Goal: Task Accomplishment & Management: Manage account settings

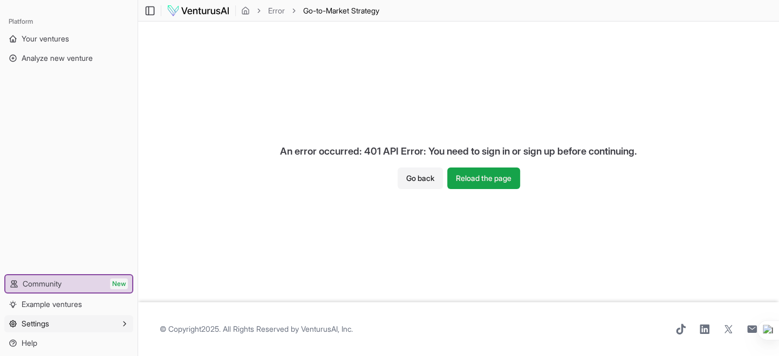
click at [49, 319] on span "Settings" at bounding box center [36, 324] width 28 height 11
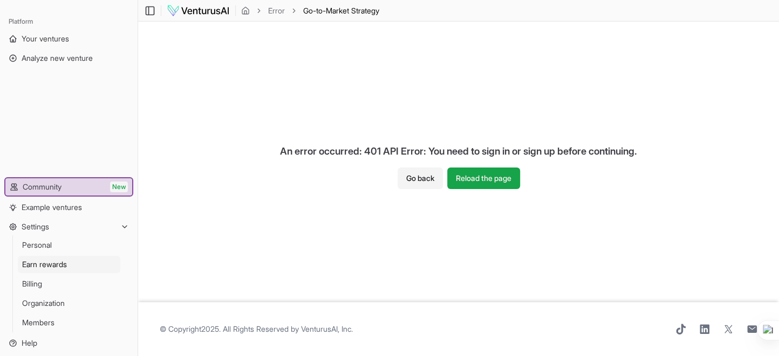
scroll to position [36, 0]
click at [113, 276] on link "Billing" at bounding box center [69, 284] width 102 height 17
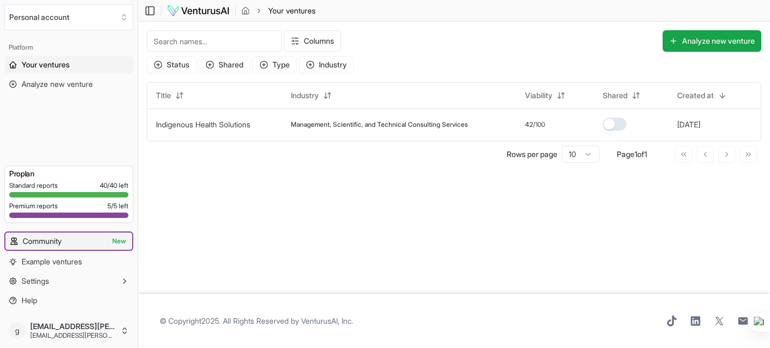
scroll to position [38, 0]
click at [49, 276] on span "Settings" at bounding box center [36, 281] width 28 height 11
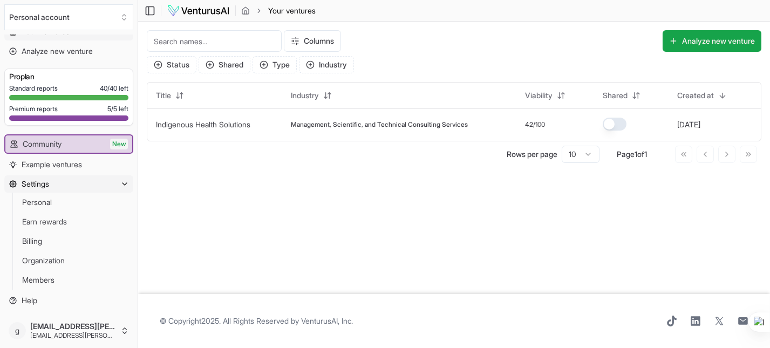
scroll to position [212, 0]
click at [42, 236] on span "Billing" at bounding box center [32, 241] width 20 height 11
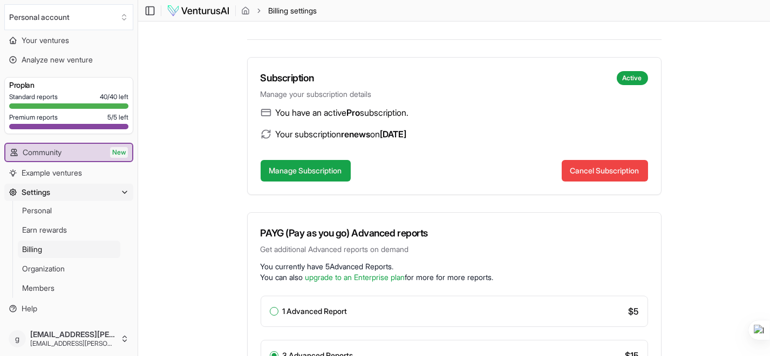
scroll to position [66, 0]
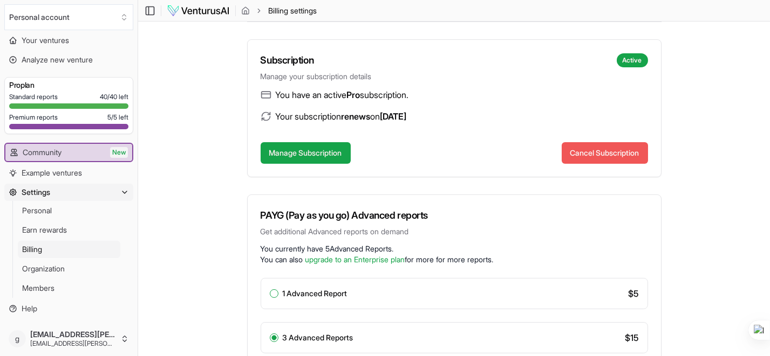
click at [593, 164] on button "Cancel Subscription" at bounding box center [604, 153] width 86 height 22
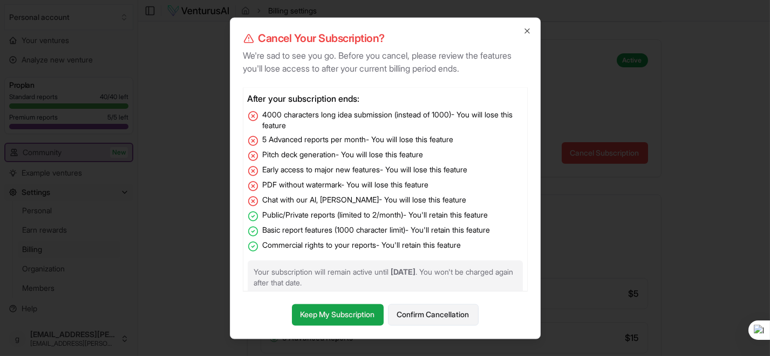
click at [478, 304] on button "Confirm Cancellation" at bounding box center [433, 315] width 91 height 22
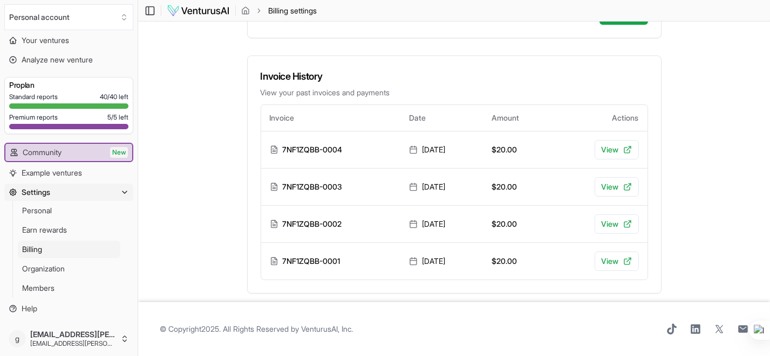
scroll to position [898, 0]
click at [638, 140] on link "View" at bounding box center [616, 149] width 44 height 19
click at [632, 183] on icon at bounding box center [627, 187] width 9 height 9
click at [632, 220] on icon at bounding box center [627, 224] width 9 height 9
click at [632, 266] on icon at bounding box center [627, 261] width 9 height 9
